Goal: Transaction & Acquisition: Purchase product/service

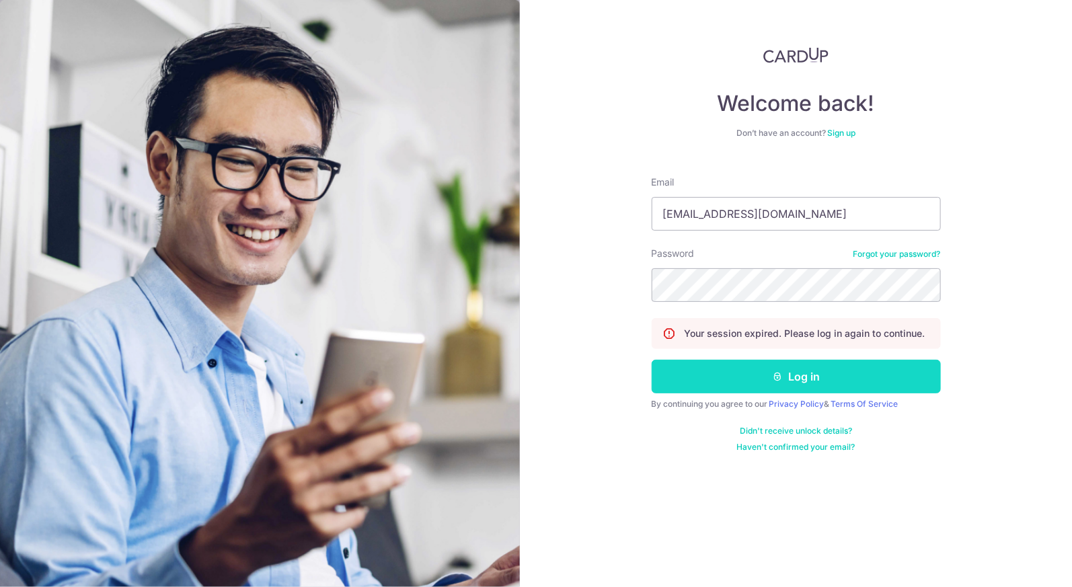
click at [790, 378] on button "Log in" at bounding box center [796, 377] width 289 height 34
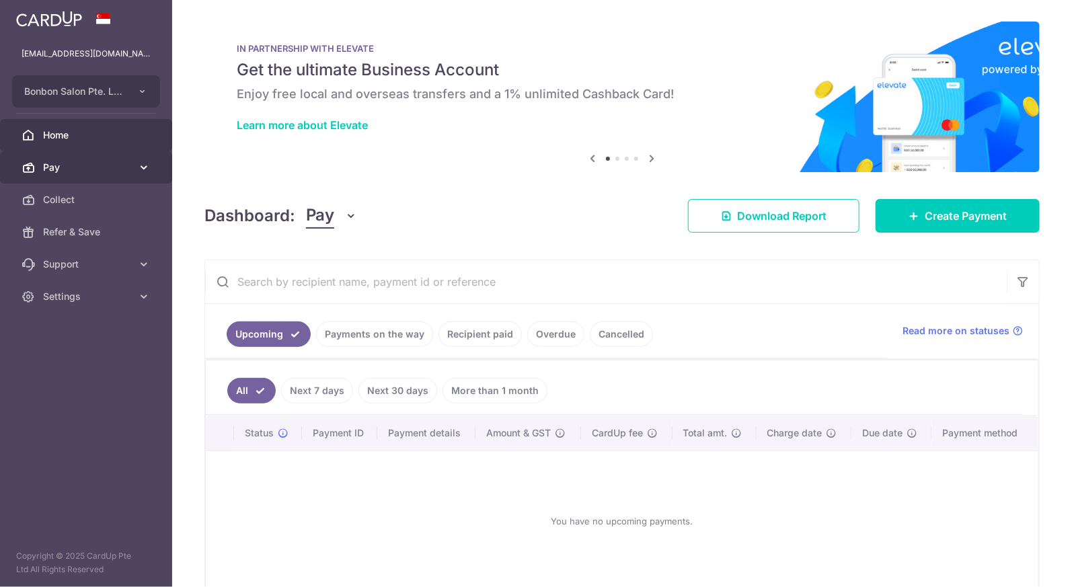
click at [73, 167] on span "Pay" at bounding box center [87, 167] width 89 height 13
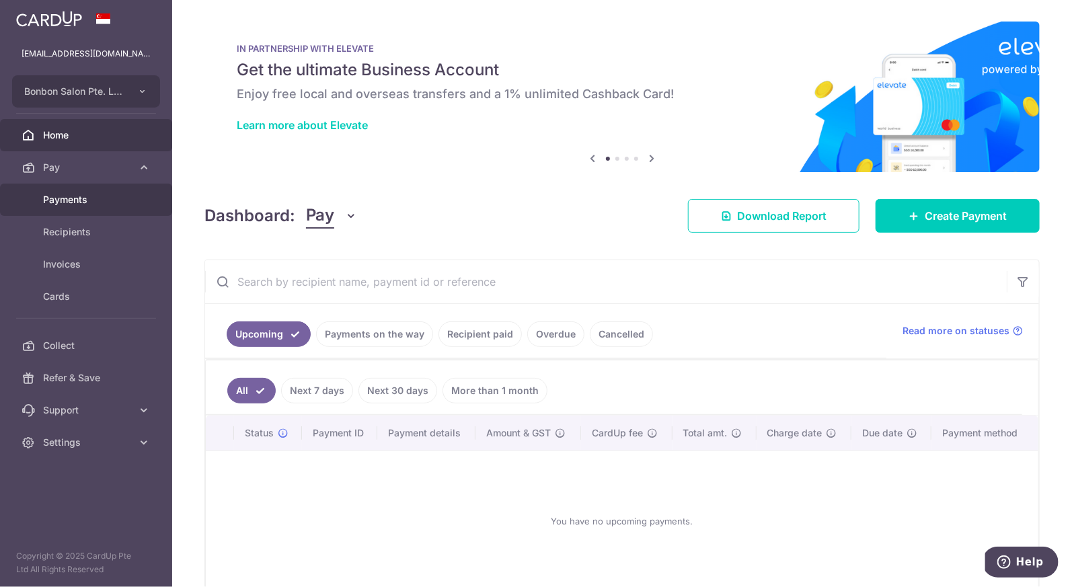
click at [96, 205] on span "Payments" at bounding box center [87, 199] width 89 height 13
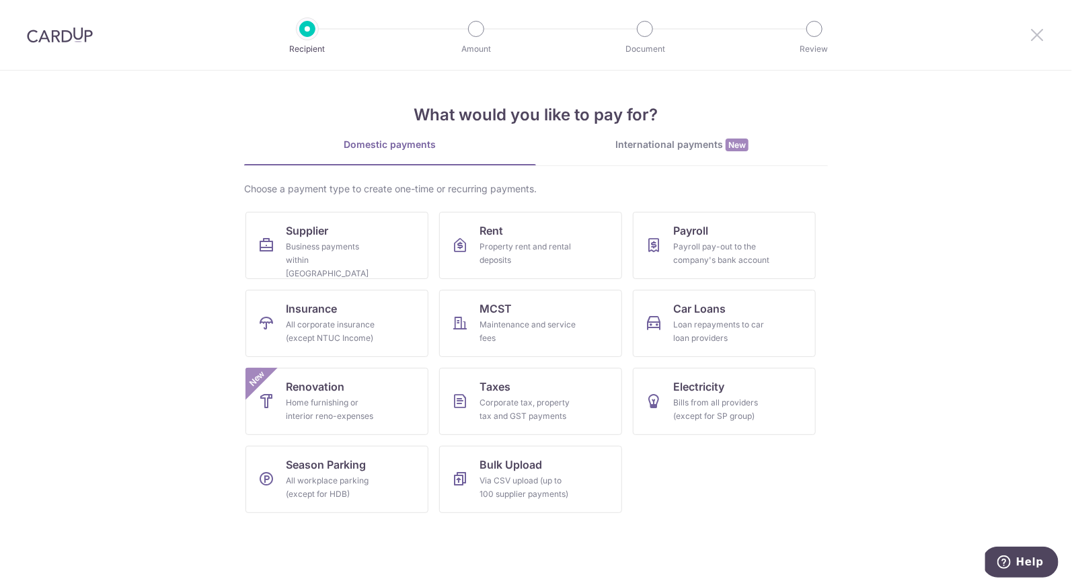
click at [1043, 38] on icon at bounding box center [1037, 34] width 16 height 17
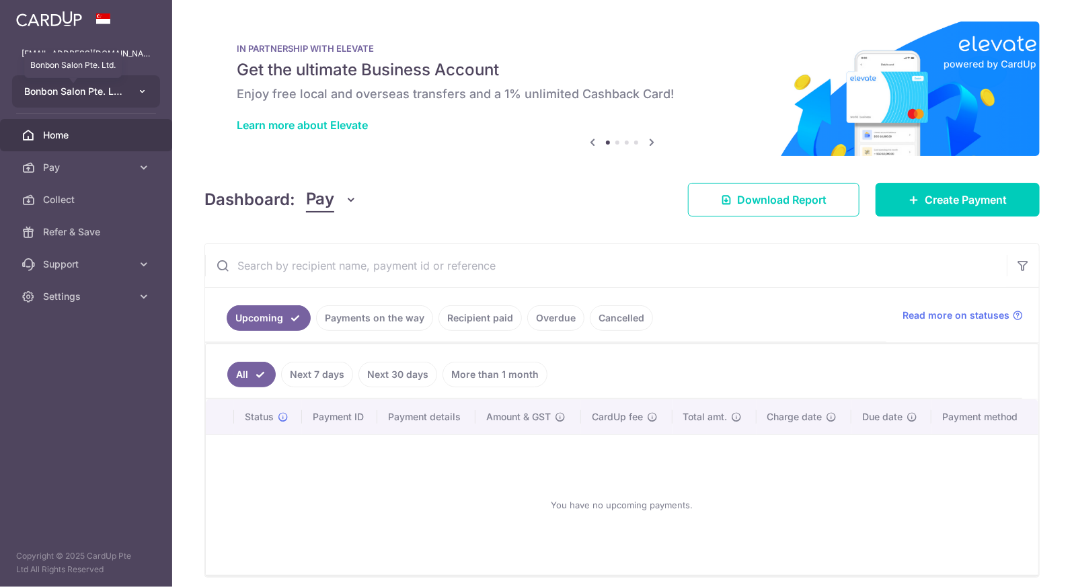
click at [116, 97] on span "Bonbon Salon Pte. Ltd." at bounding box center [74, 91] width 100 height 13
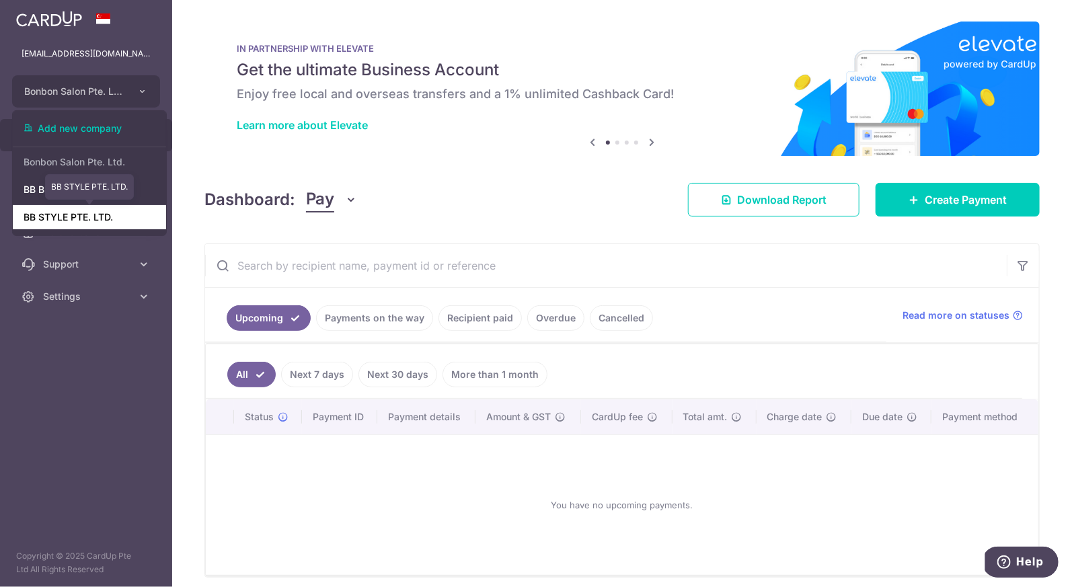
click at [108, 213] on link "BB STYLE PTE. LTD." at bounding box center [89, 217] width 153 height 24
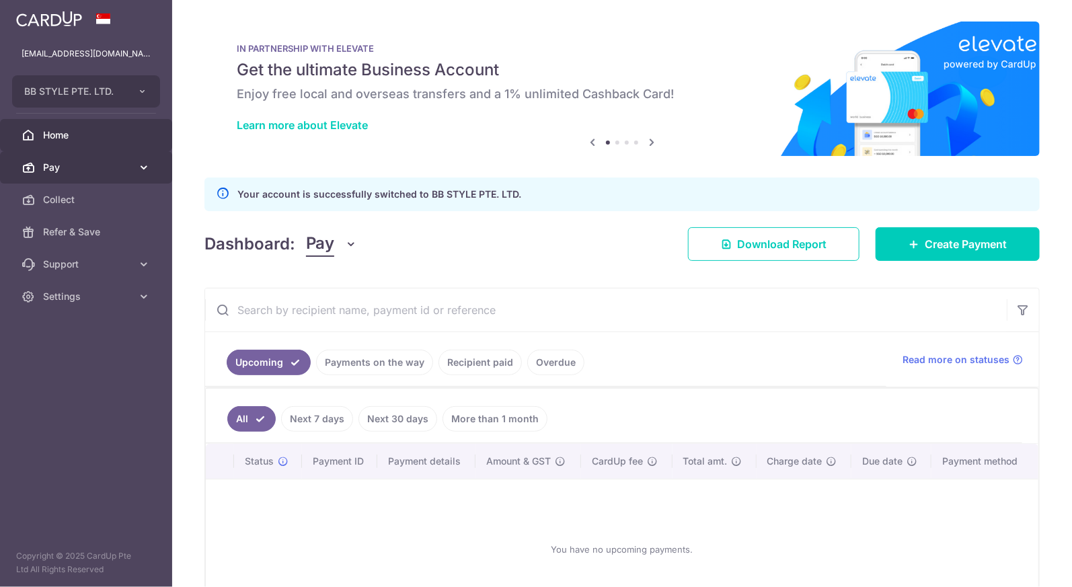
click at [122, 162] on span "Pay" at bounding box center [87, 167] width 89 height 13
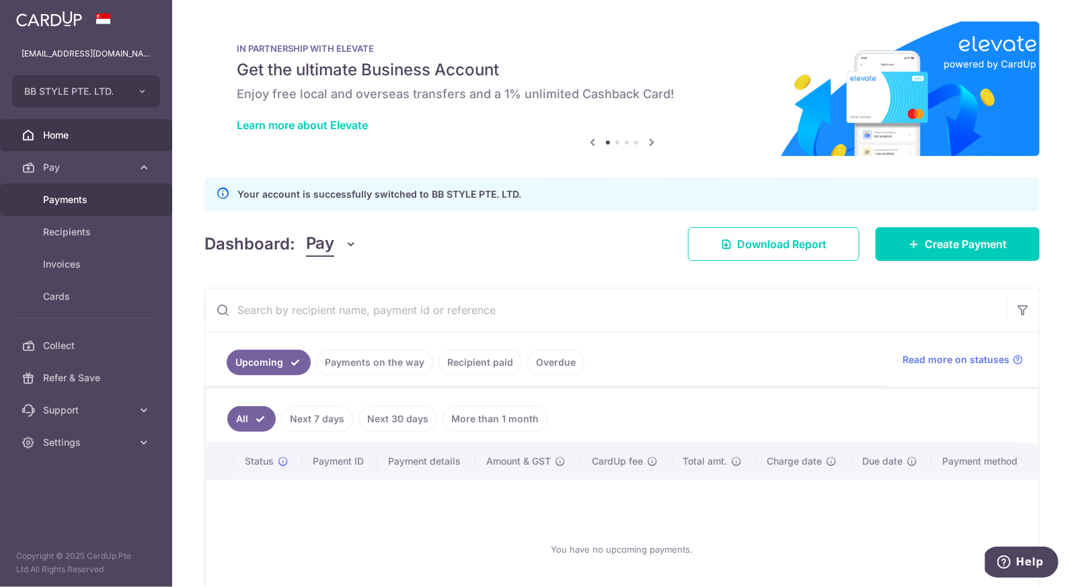
click at [121, 209] on link "Payments" at bounding box center [86, 200] width 172 height 32
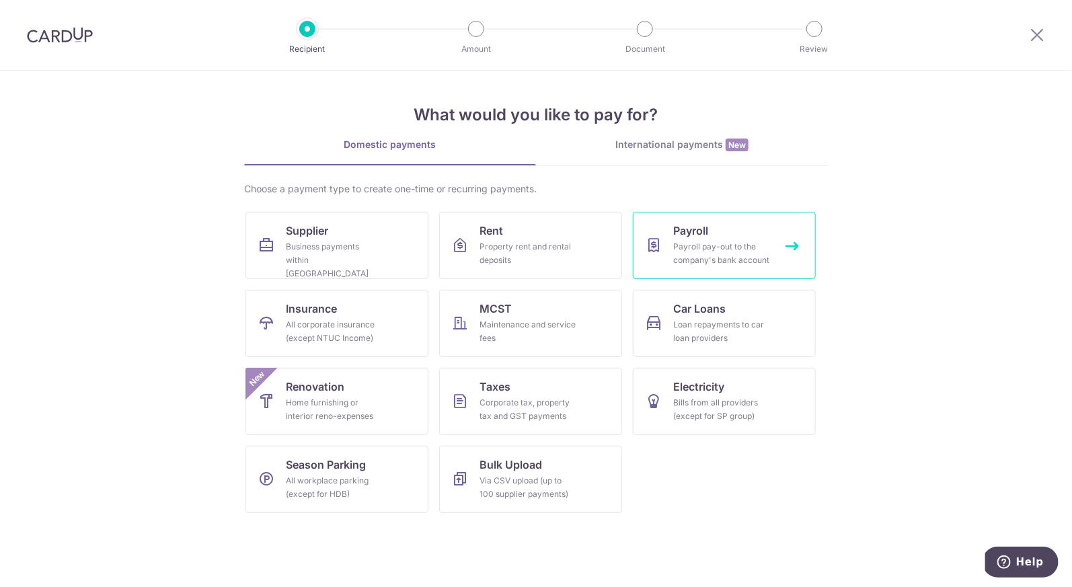
click at [718, 242] on div "Payroll pay-out to the company's bank account" at bounding box center [721, 253] width 97 height 27
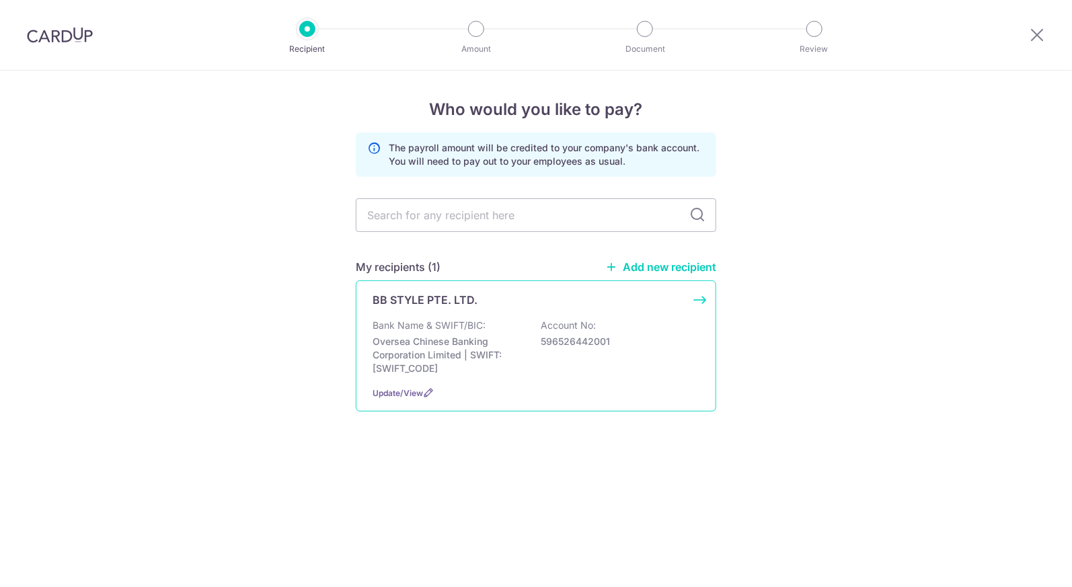
click at [652, 316] on div "BB STYLE PTE. LTD. Bank Name & SWIFT/BIC: Oversea Chinese Banking Corporation L…" at bounding box center [536, 345] width 360 height 131
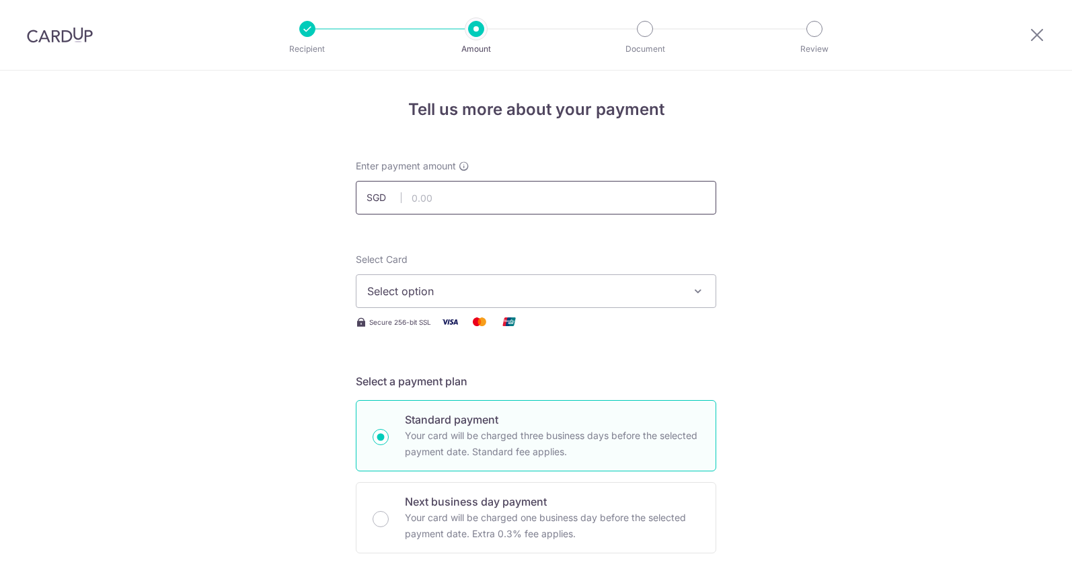
click at [584, 188] on input "text" at bounding box center [536, 198] width 360 height 34
type input "8,000.00"
click at [451, 288] on span "Select option" at bounding box center [523, 291] width 313 height 16
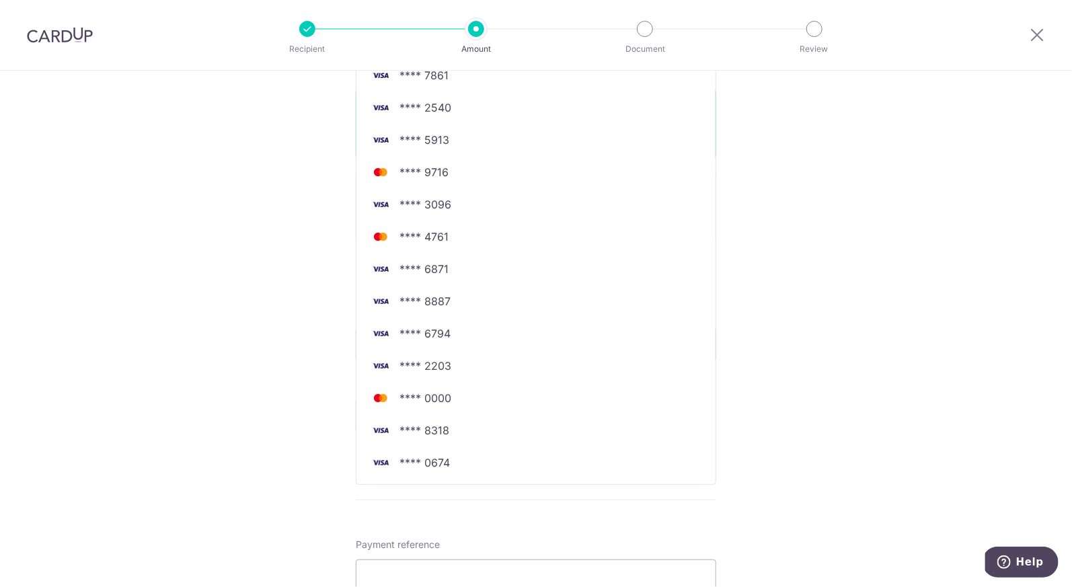
scroll to position [316, 0]
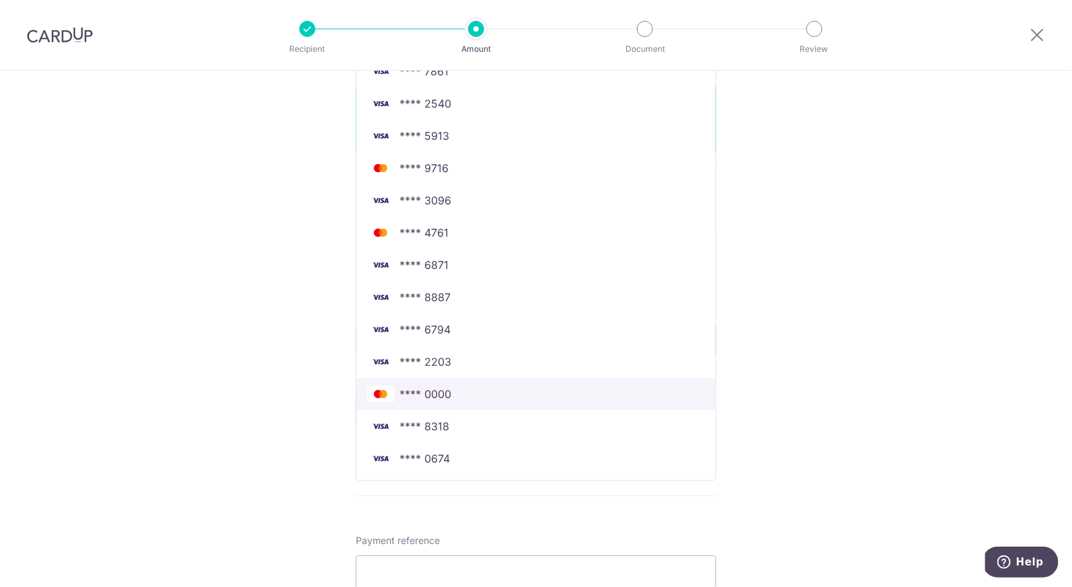
click at [448, 391] on span "**** 0000" at bounding box center [425, 394] width 52 height 16
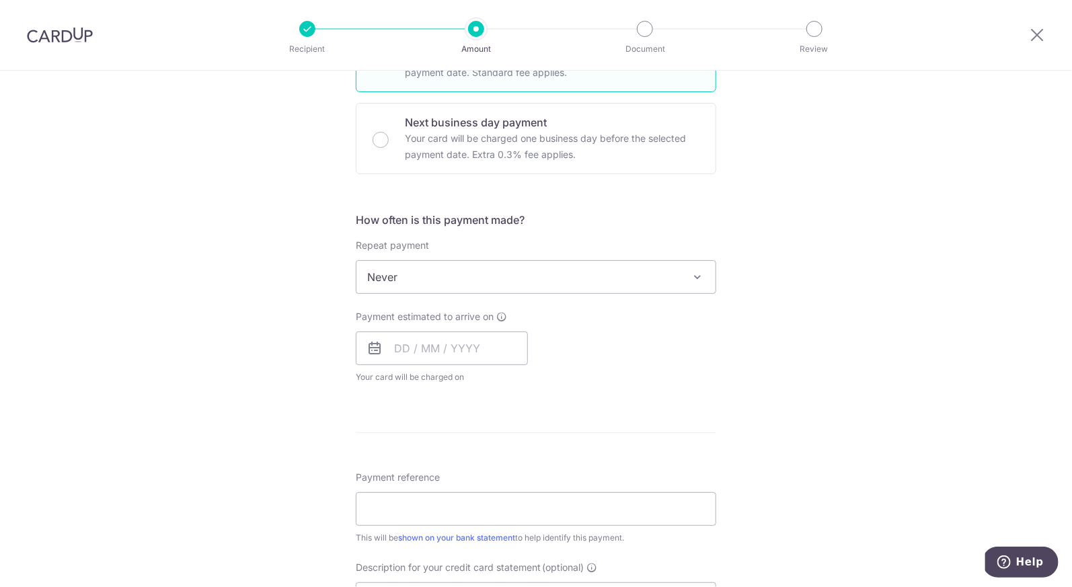
scroll to position [385, 0]
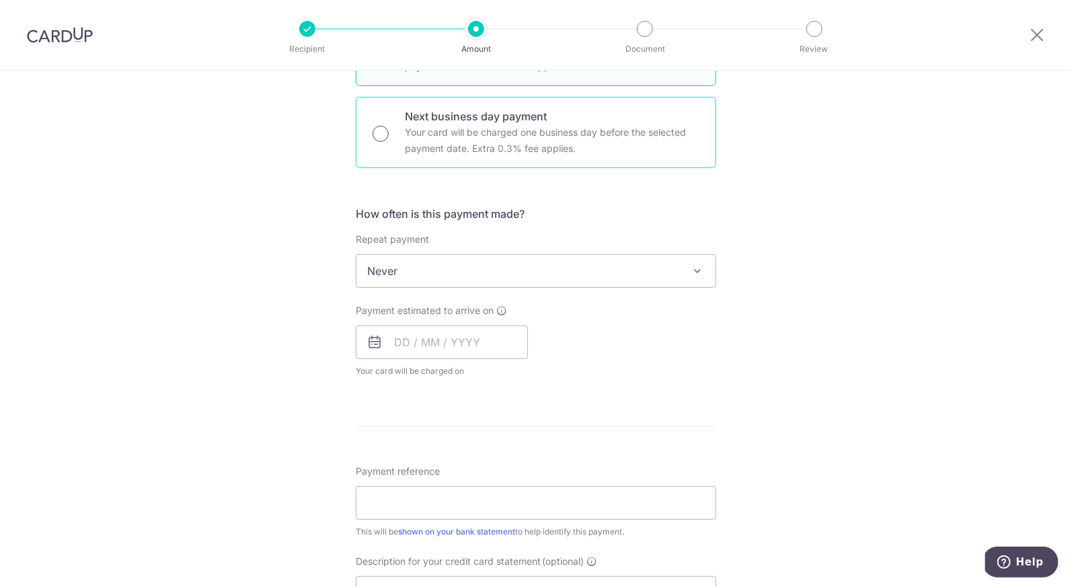
click at [374, 135] on input "Next business day payment Your card will be charged one business day before the…" at bounding box center [381, 134] width 16 height 16
radio input "true"
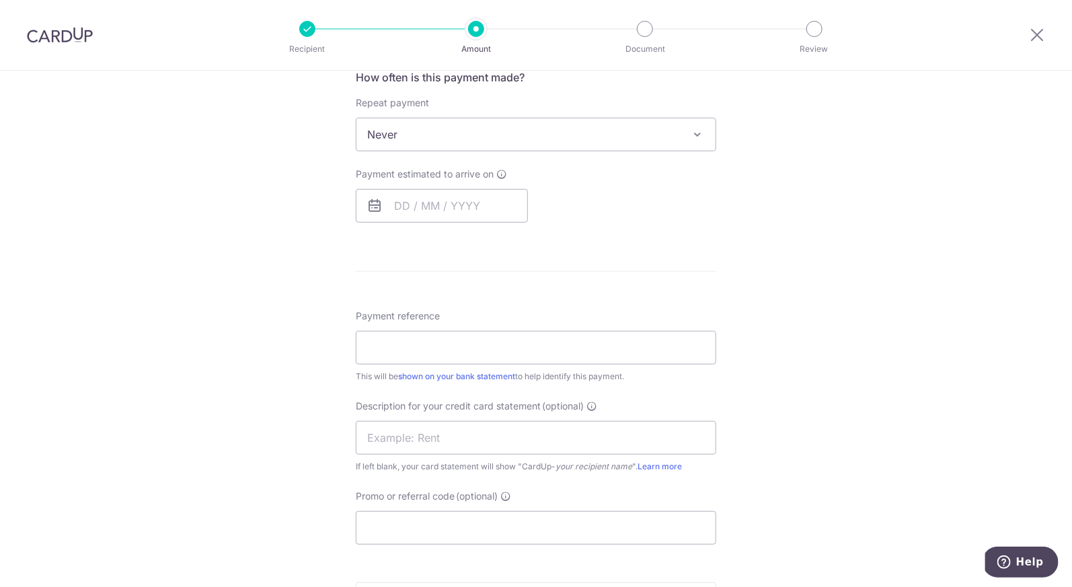
scroll to position [535, 0]
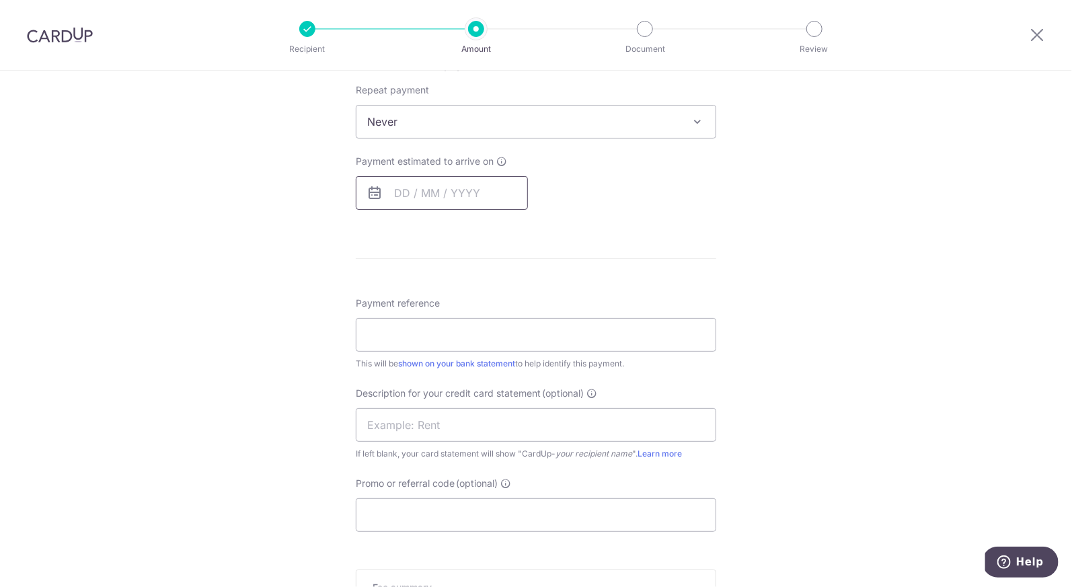
click at [383, 204] on input "text" at bounding box center [442, 193] width 172 height 34
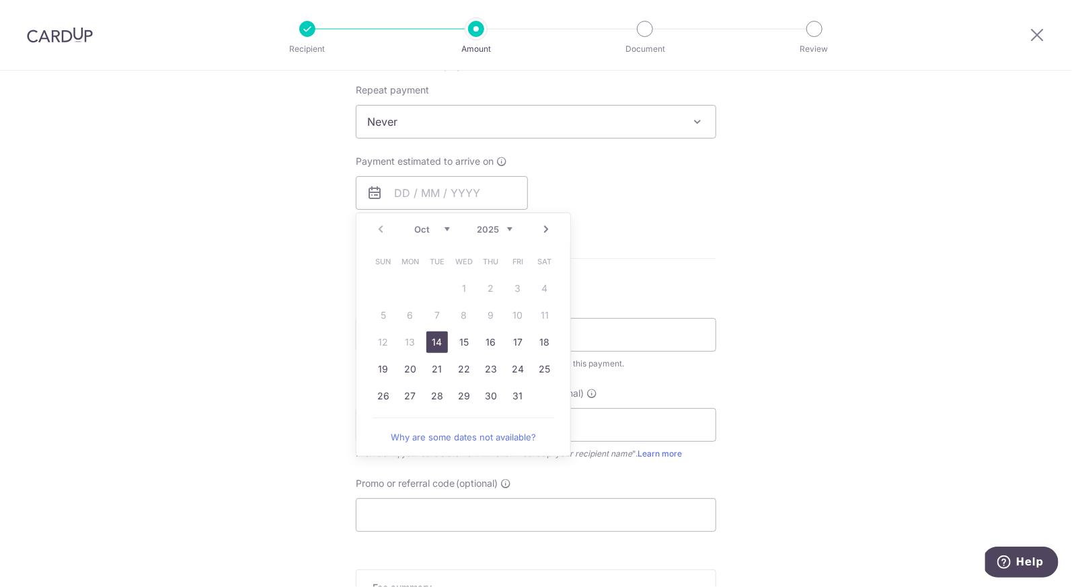
click at [430, 345] on link "14" at bounding box center [437, 343] width 22 height 22
type input "[DATE]"
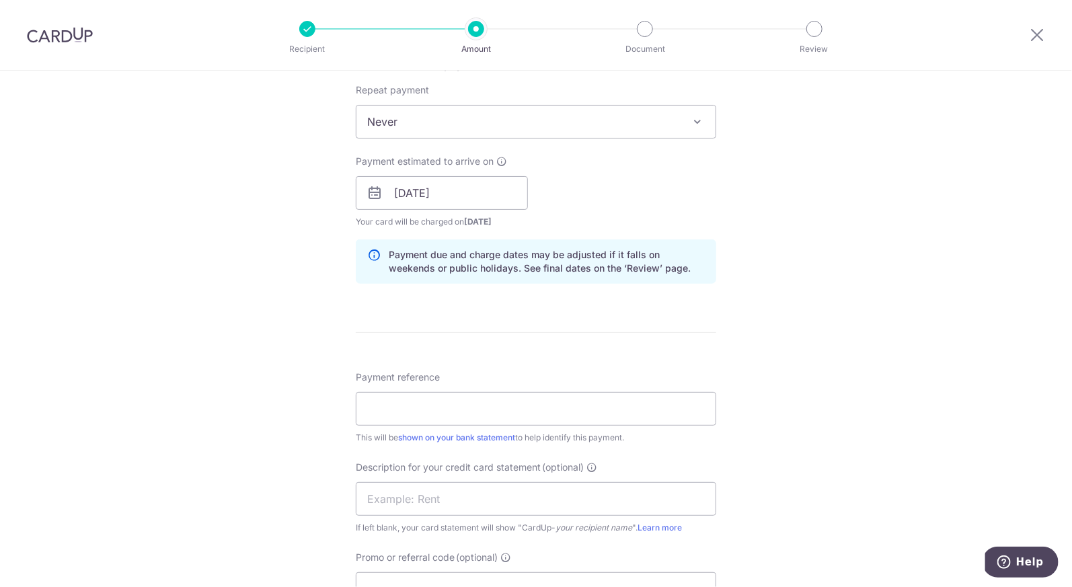
scroll to position [677, 0]
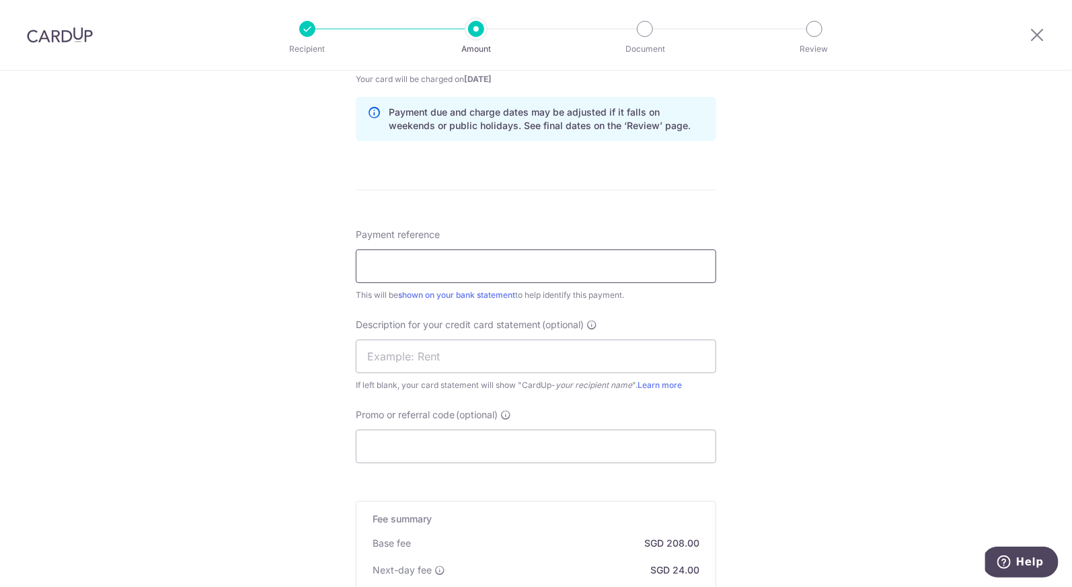
click at [395, 261] on input "Payment reference" at bounding box center [536, 267] width 360 height 34
type input "supplier invoice"
click at [458, 278] on input "supplier invoice" at bounding box center [536, 267] width 360 height 34
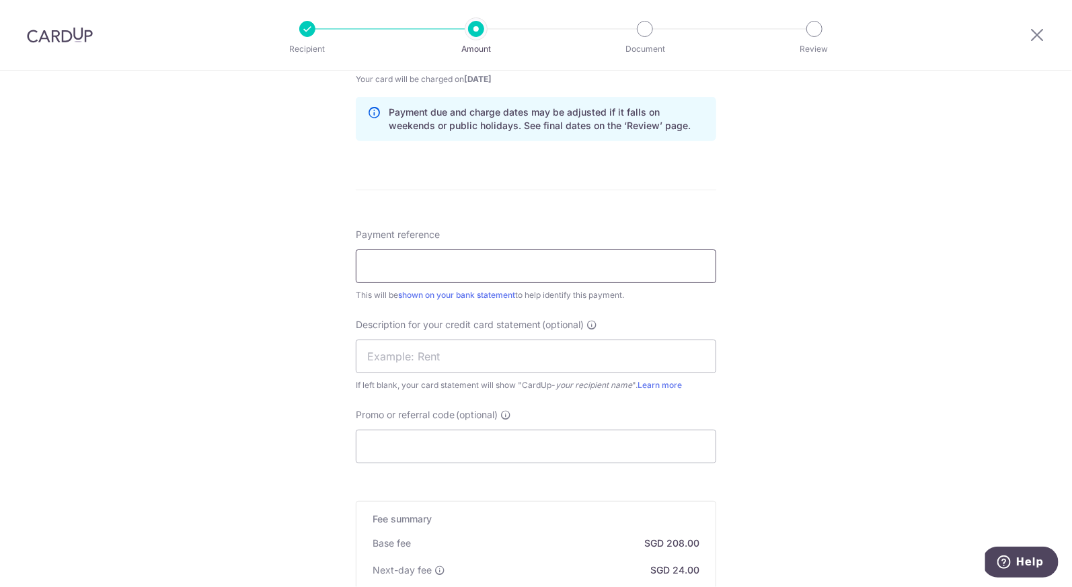
click at [489, 253] on input "Payment reference" at bounding box center [536, 267] width 360 height 34
type input "payroll"
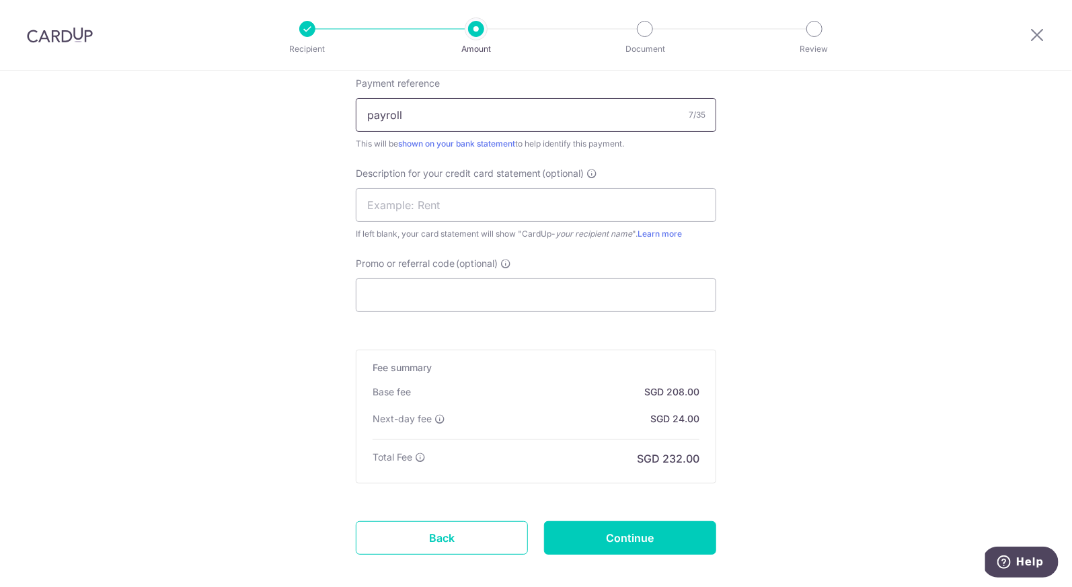
scroll to position [847, 0]
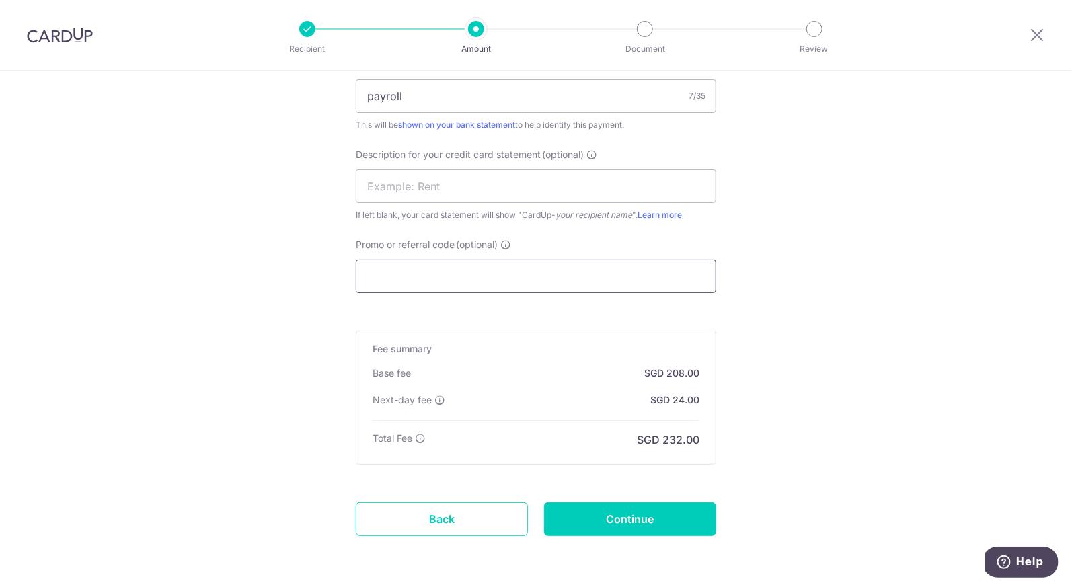
click at [434, 270] on input "Promo or referral code (optional)" at bounding box center [536, 277] width 360 height 34
type input "JEN245"
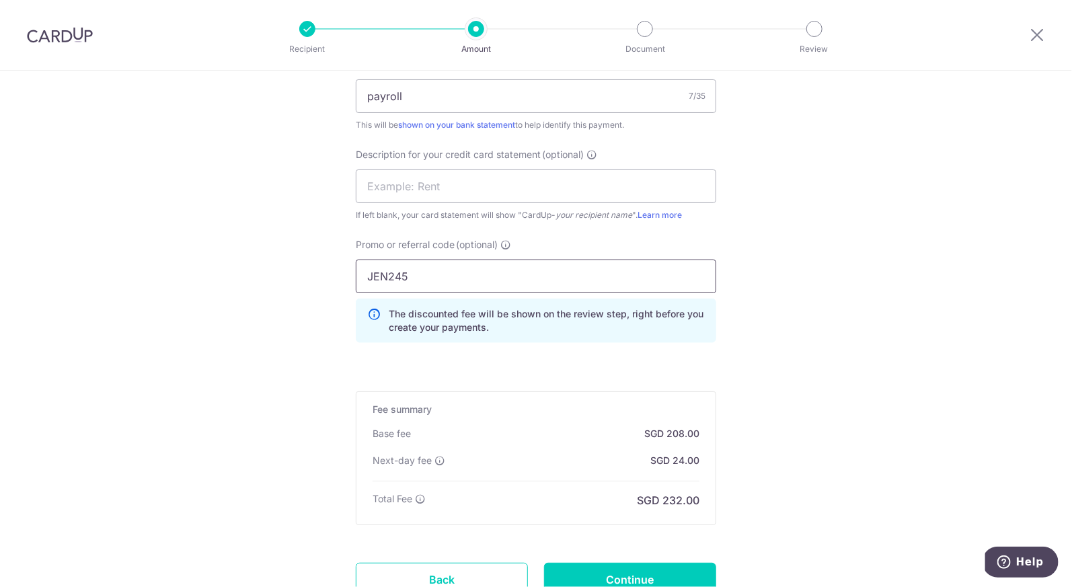
scroll to position [958, 0]
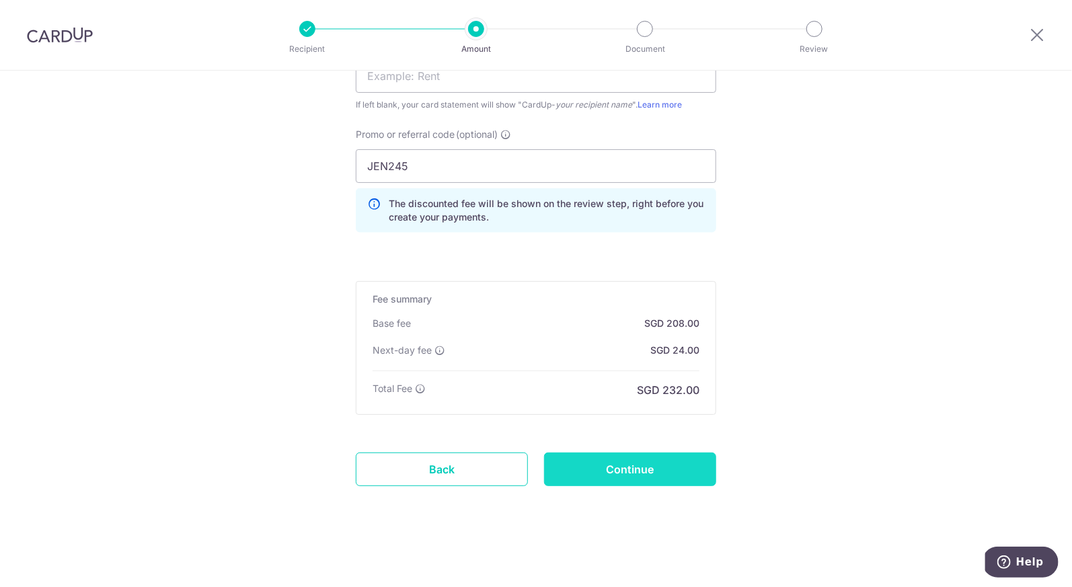
click at [651, 474] on input "Continue" at bounding box center [630, 470] width 172 height 34
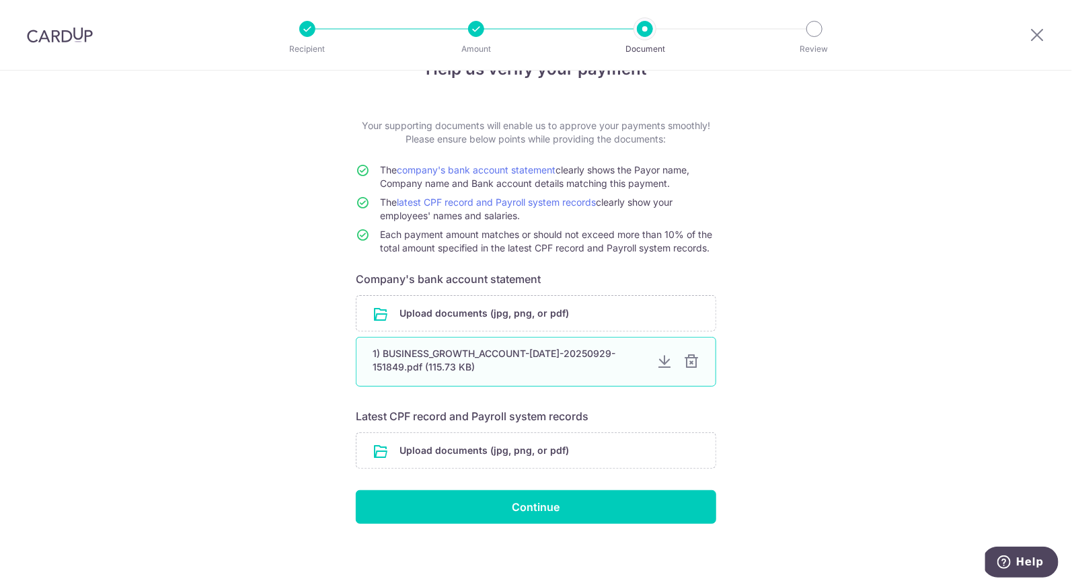
scroll to position [38, 0]
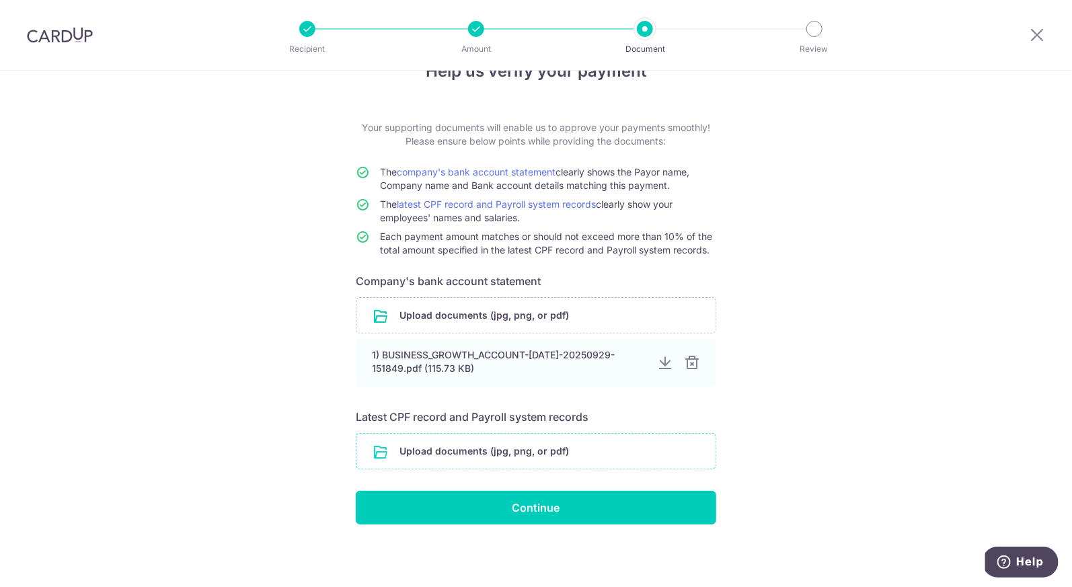
click at [499, 445] on input "file" at bounding box center [535, 451] width 359 height 35
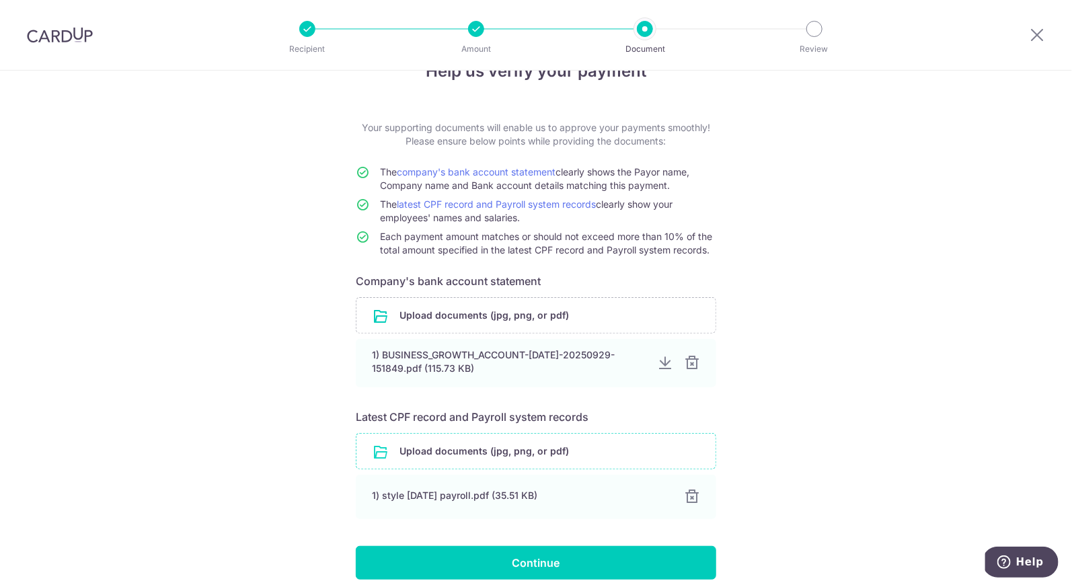
click at [506, 448] on input "file" at bounding box center [535, 451] width 359 height 35
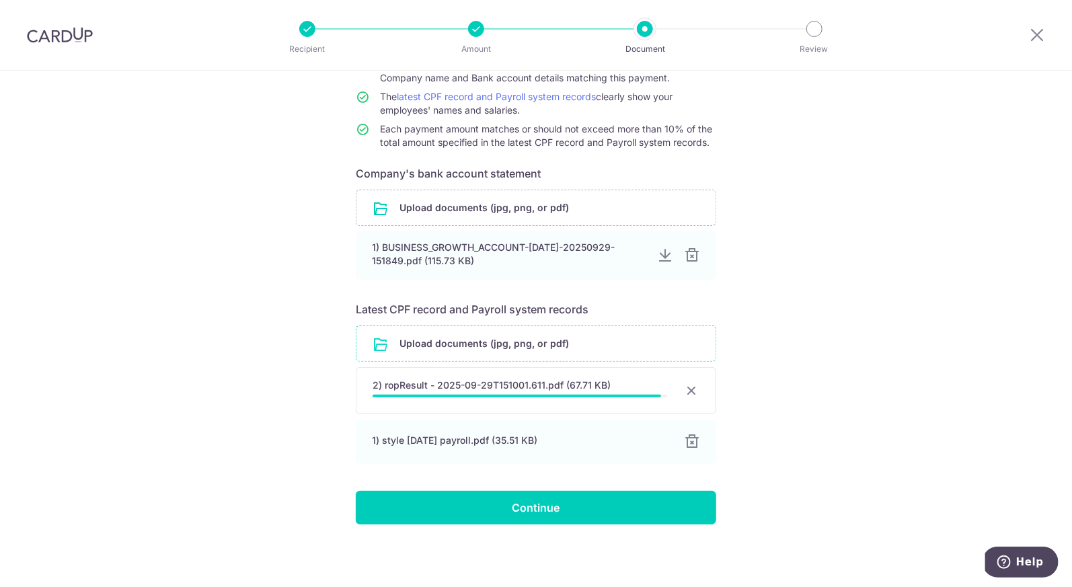
scroll to position [143, 0]
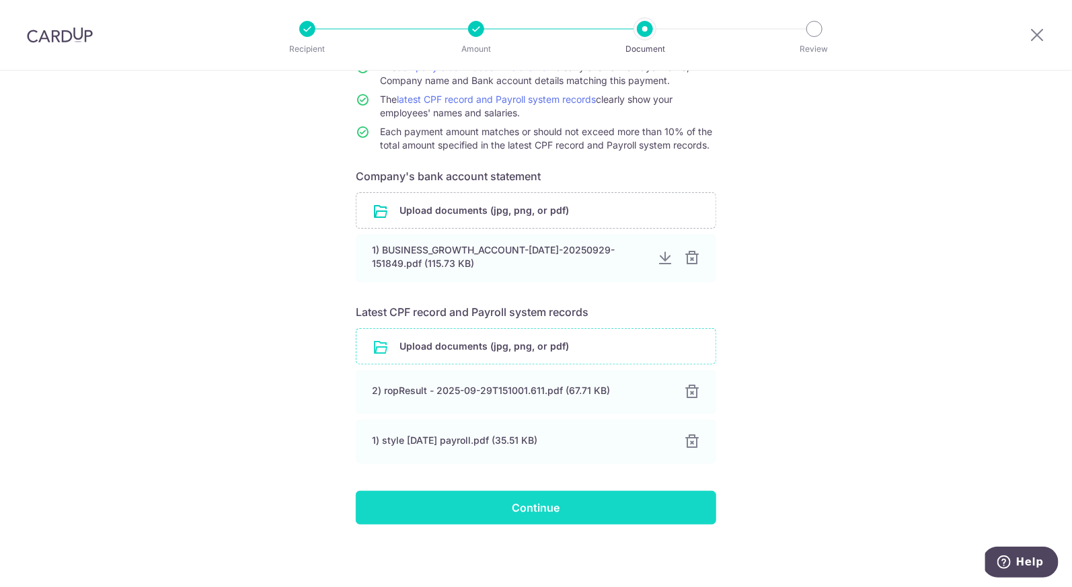
click at [472, 506] on input "Continue" at bounding box center [536, 508] width 360 height 34
